Goal: Task Accomplishment & Management: Manage account settings

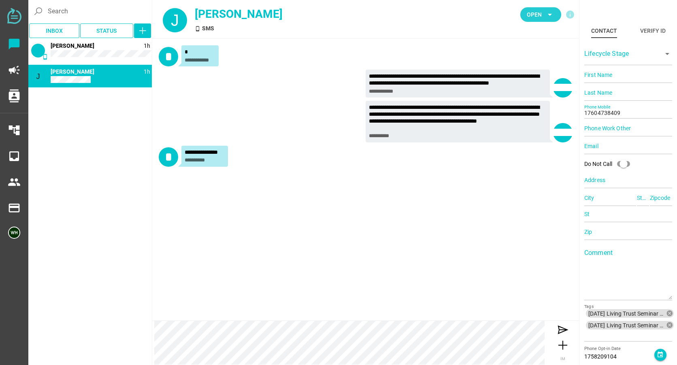
click at [535, 16] on span "Open" at bounding box center [534, 15] width 15 height 10
click at [527, 87] on div "Closed" at bounding box center [538, 90] width 34 height 7
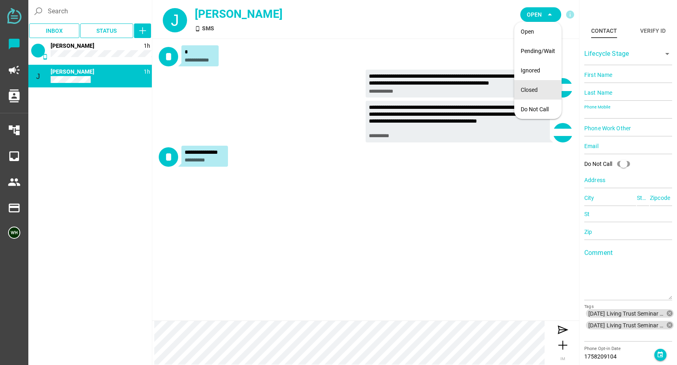
type input "15105579129"
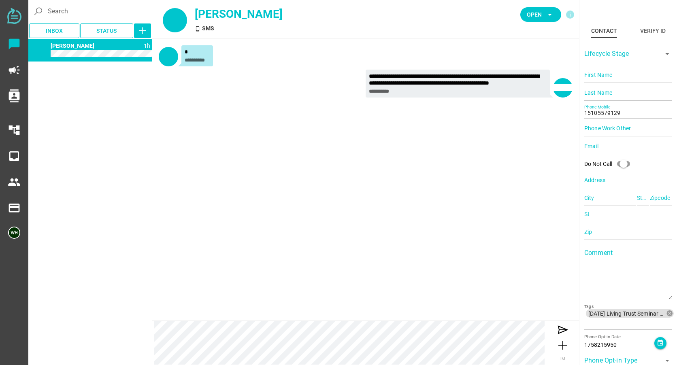
click at [177, 138] on div "**********" at bounding box center [365, 180] width 427 height 282
click at [541, 10] on span "Open" at bounding box center [534, 15] width 15 height 10
click at [529, 87] on div "Closed" at bounding box center [538, 90] width 34 height 7
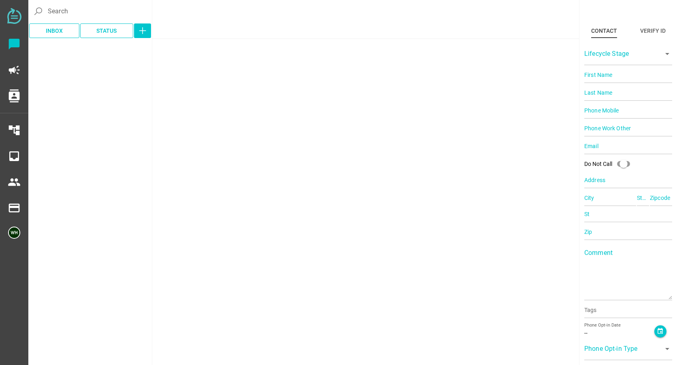
type input "14087636172"
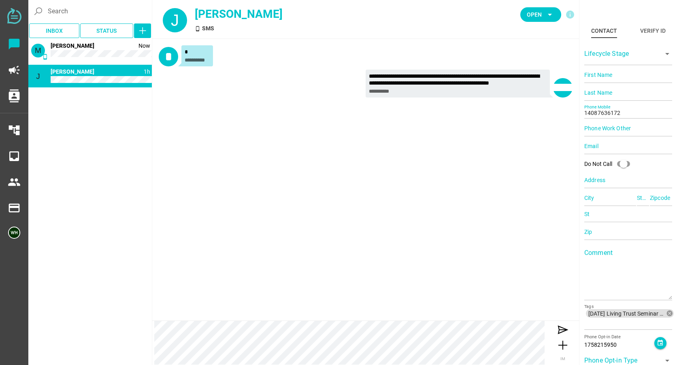
click at [187, 98] on div "**********" at bounding box center [366, 85] width 414 height 31
click at [536, 13] on span "Open" at bounding box center [534, 15] width 15 height 10
click at [528, 89] on div "Closed" at bounding box center [538, 90] width 34 height 7
type input "14083731110"
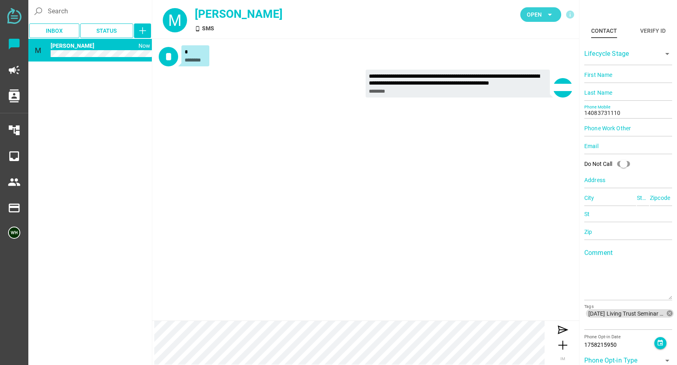
click at [533, 15] on span "Open" at bounding box center [534, 15] width 15 height 10
click at [527, 86] on div "Closed" at bounding box center [538, 89] width 34 height 13
